Goal: Find specific page/section: Find specific page/section

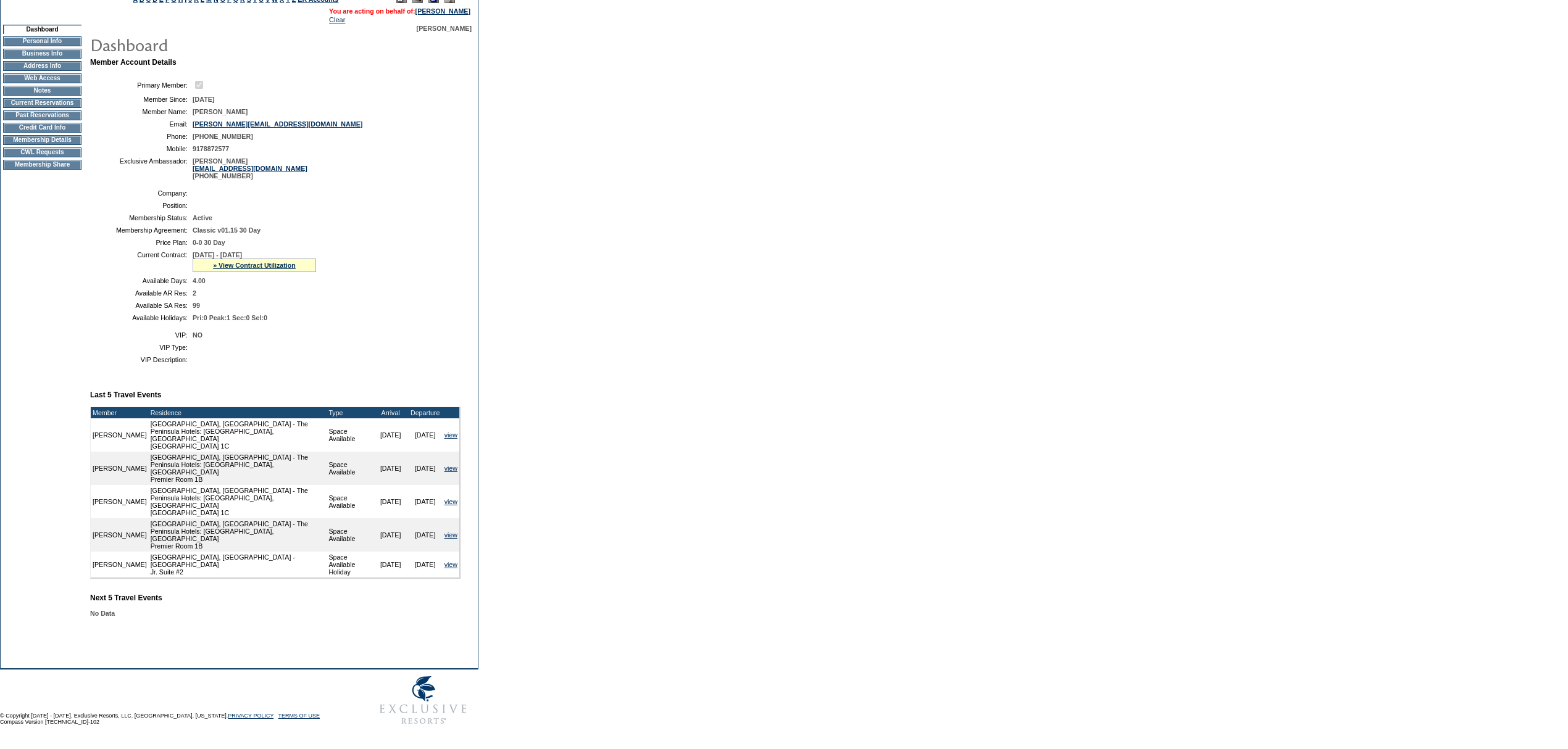
scroll to position [101, 0]
click at [249, 269] on link "» View Contract Utilization" at bounding box center [254, 266] width 83 height 7
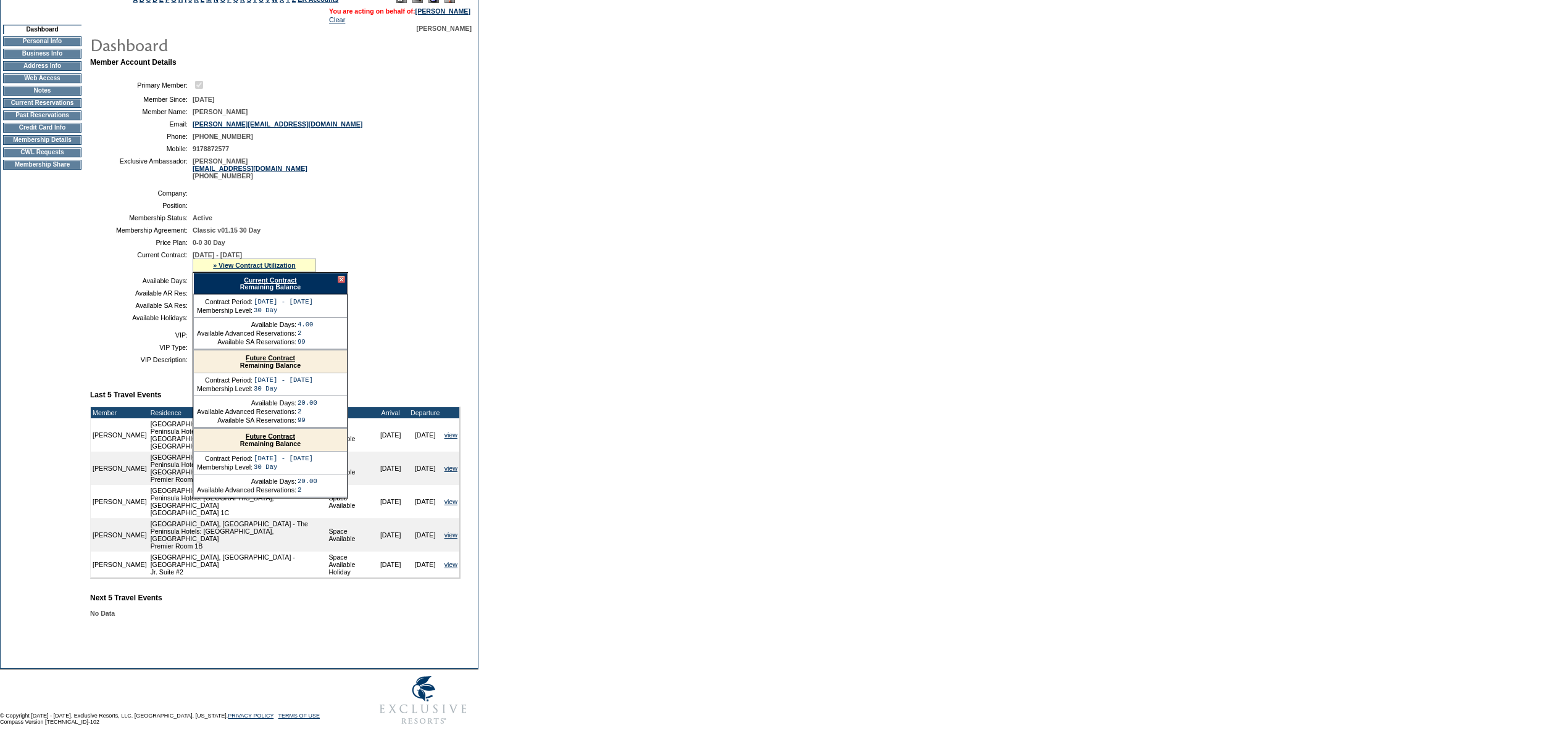
click at [252, 284] on link "Current Contract" at bounding box center [270, 280] width 53 height 7
click at [337, 282] on div "Current Contract Remaining Balance" at bounding box center [270, 284] width 155 height 22
click at [338, 283] on div at bounding box center [341, 279] width 7 height 7
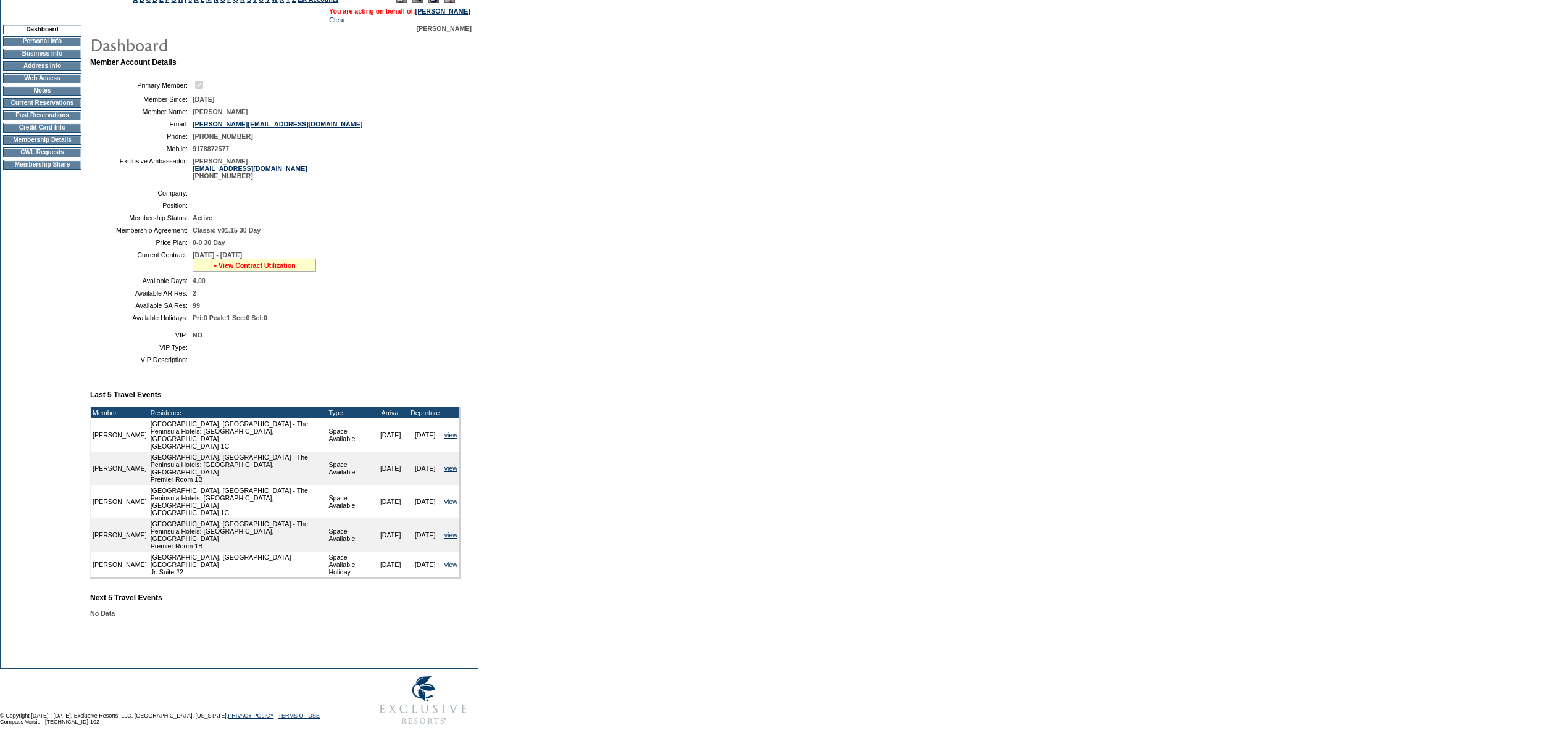
click at [250, 269] on link "» View Contract Utilization" at bounding box center [254, 266] width 83 height 7
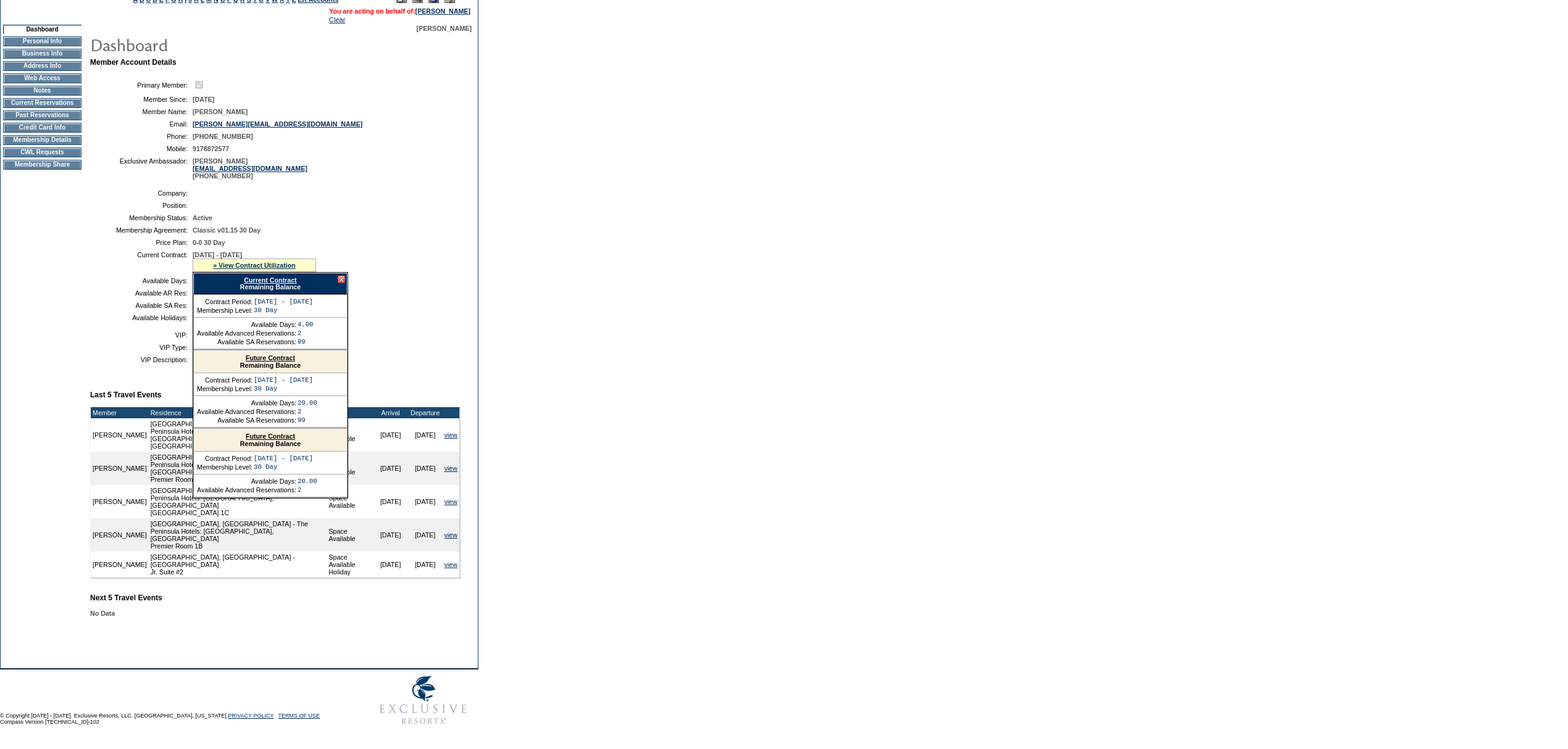
click at [264, 284] on link "Current Contract" at bounding box center [270, 280] width 53 height 7
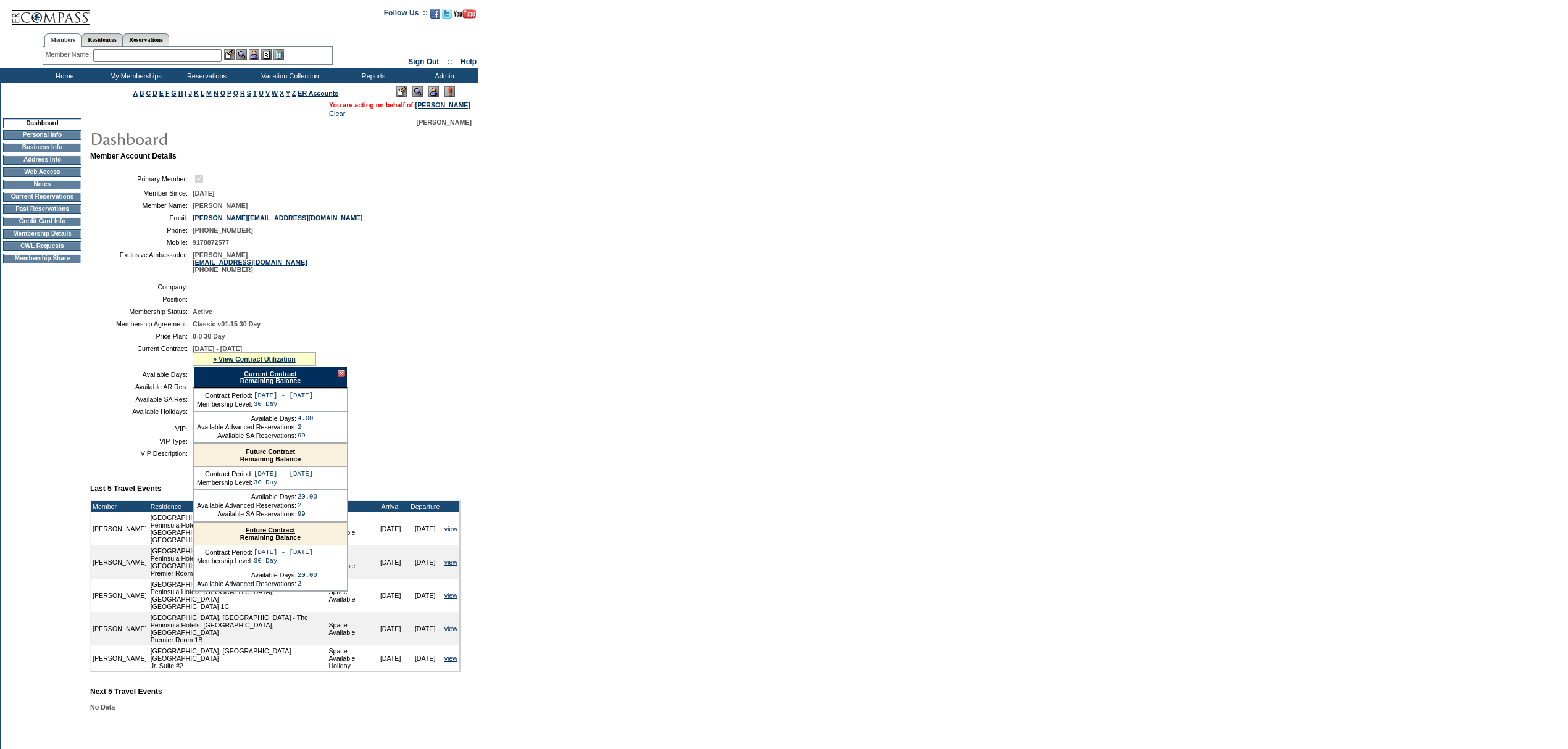
click at [159, 51] on input "text" at bounding box center [157, 56] width 128 height 13
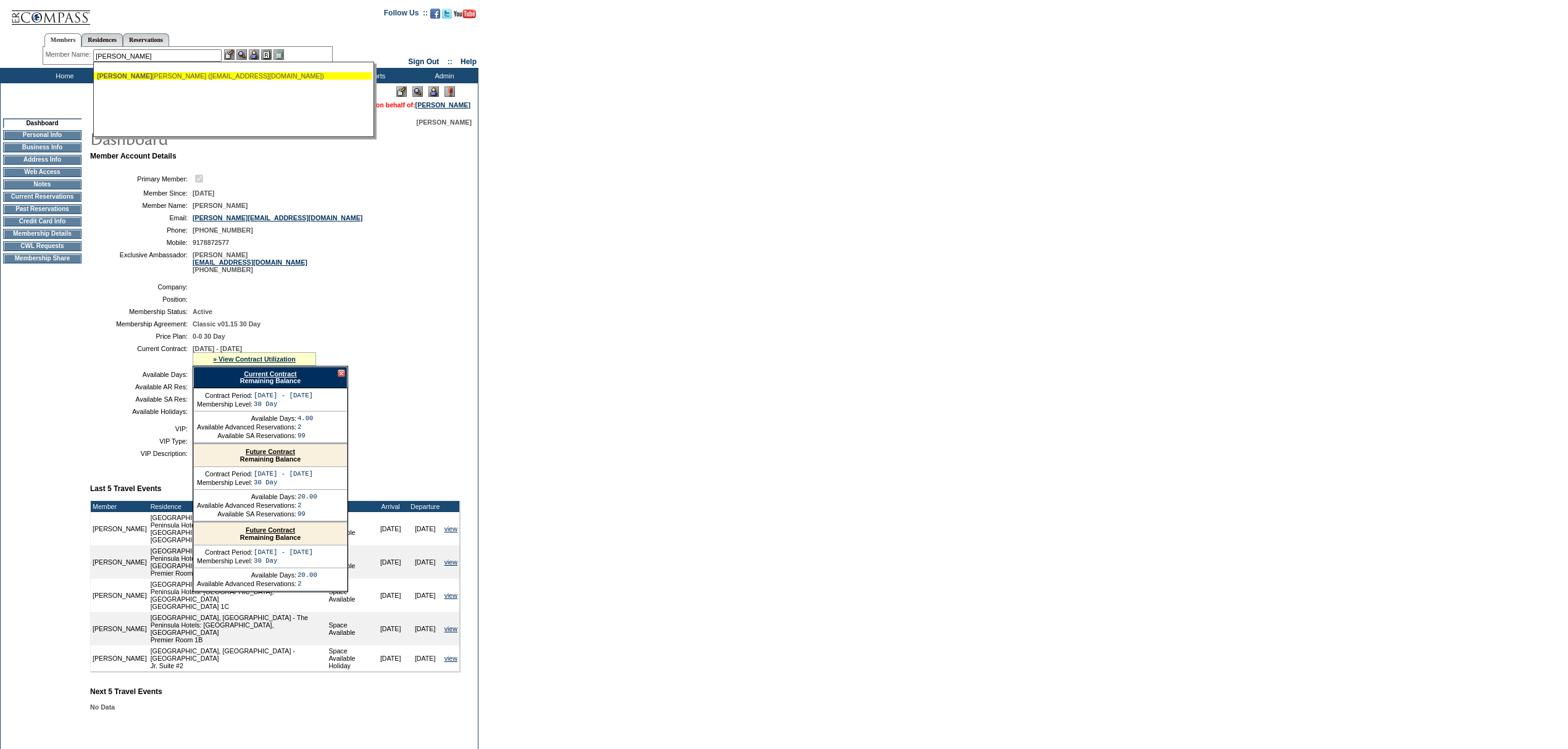
click at [135, 82] on ul "Hassen berg, Mark (mhassenber@aol.com)" at bounding box center [232, 76] width 278 height 14
click at [143, 75] on div "Hassen berg, Mark (mhassenber@aol.com)" at bounding box center [232, 76] width 271 height 7
type input "Hassenberg, Mark (mhassenber@aol.com)"
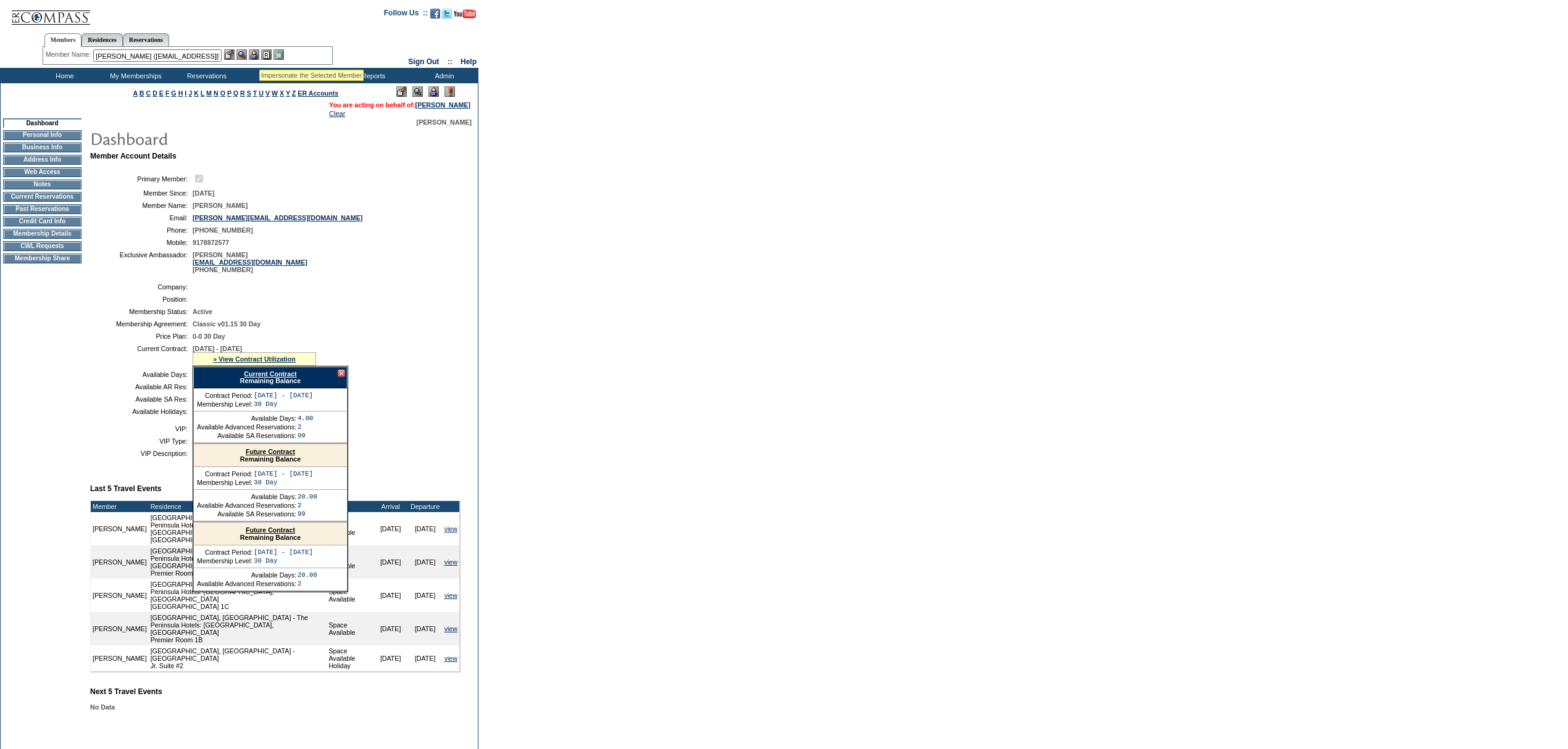
click at [259, 55] on img at bounding box center [254, 55] width 11 height 11
click at [245, 51] on img at bounding box center [242, 55] width 11 height 11
